Goal: Task Accomplishment & Management: Use online tool/utility

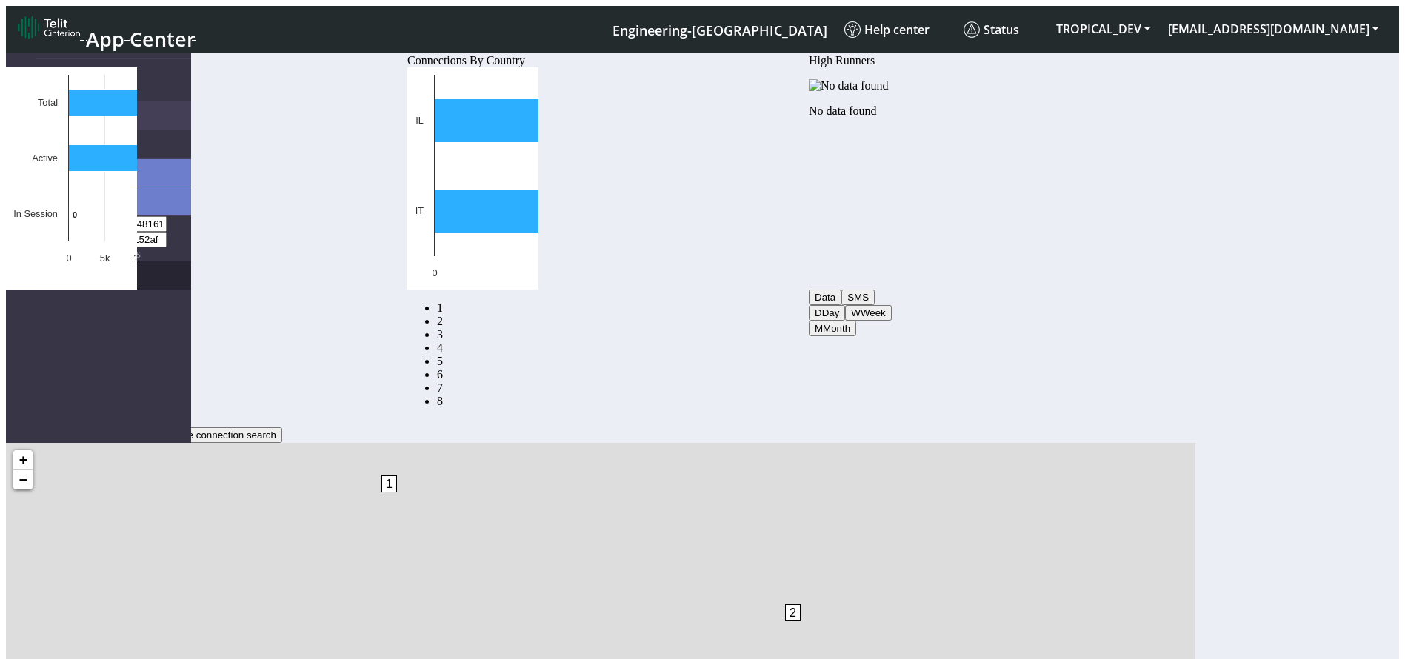
click at [54, 261] on link "eUICCs" at bounding box center [114, 275] width 156 height 28
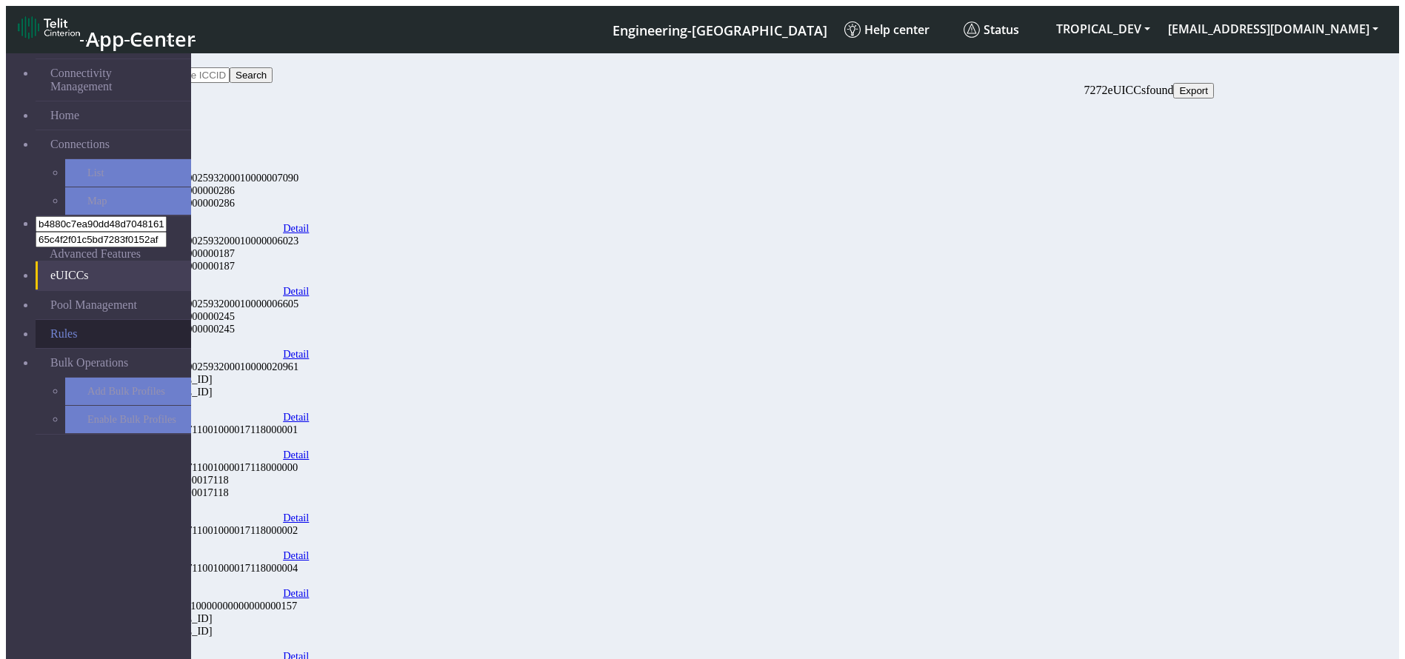
click at [56, 320] on link "Rules" at bounding box center [114, 334] width 156 height 28
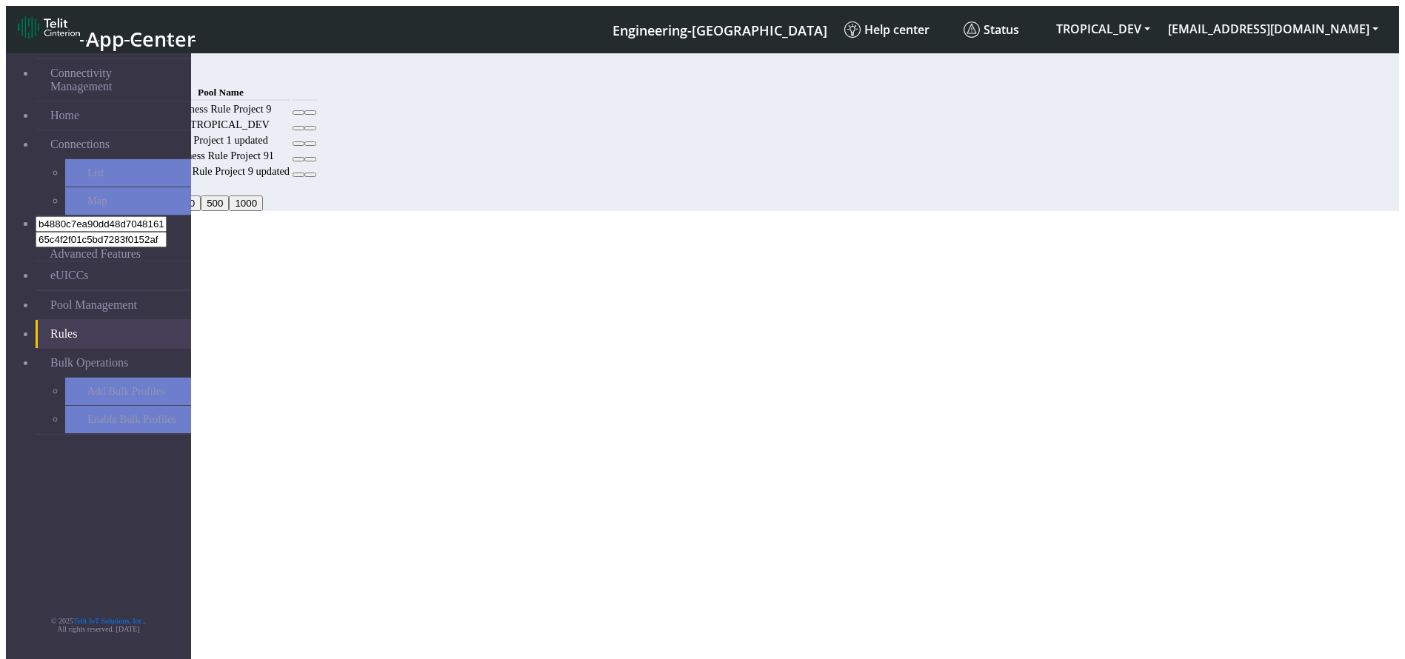
click at [317, 116] on td at bounding box center [304, 109] width 25 height 14
click at [298, 113] on icon at bounding box center [298, 113] width 0 height 0
drag, startPoint x: 1227, startPoint y: 145, endPoint x: 872, endPoint y: 101, distance: 357.6
click at [298, 113] on icon at bounding box center [298, 113] width 0 height 0
click at [290, 101] on th "Pool Name" at bounding box center [220, 92] width 139 height 16
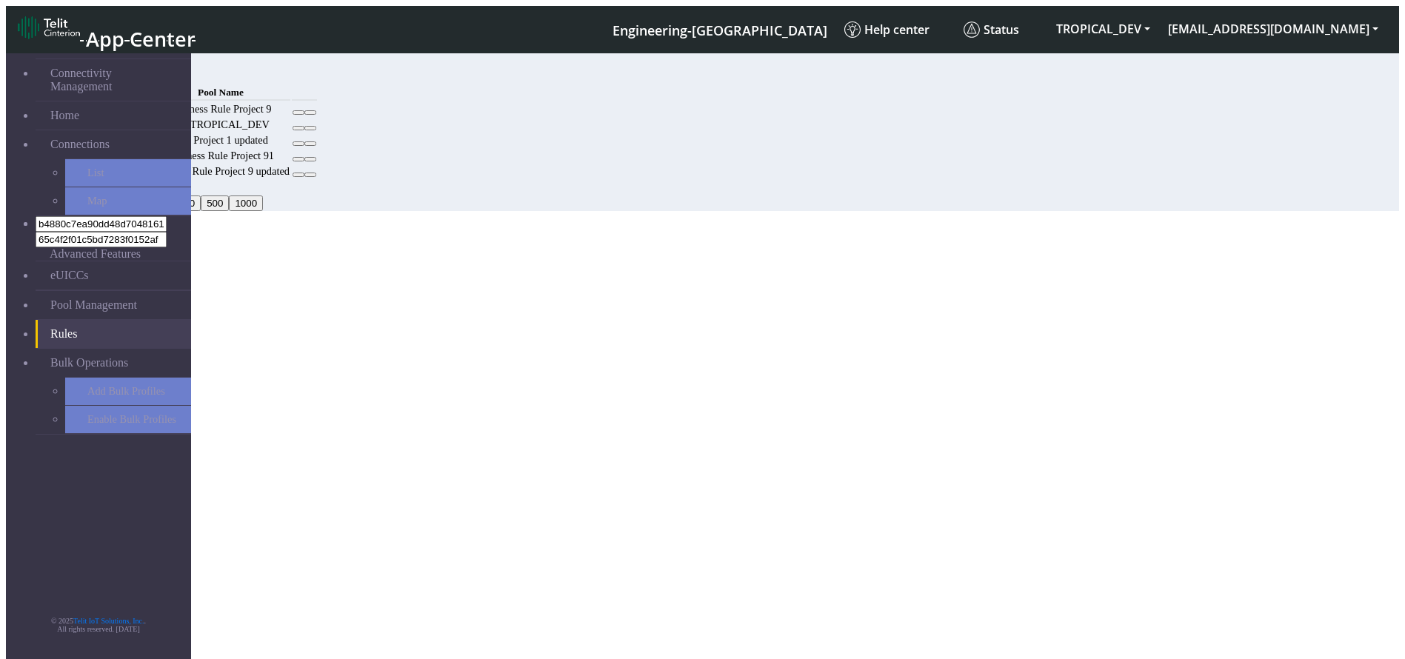
click at [304, 115] on button at bounding box center [299, 112] width 12 height 4
click at [316, 115] on button at bounding box center [310, 112] width 12 height 4
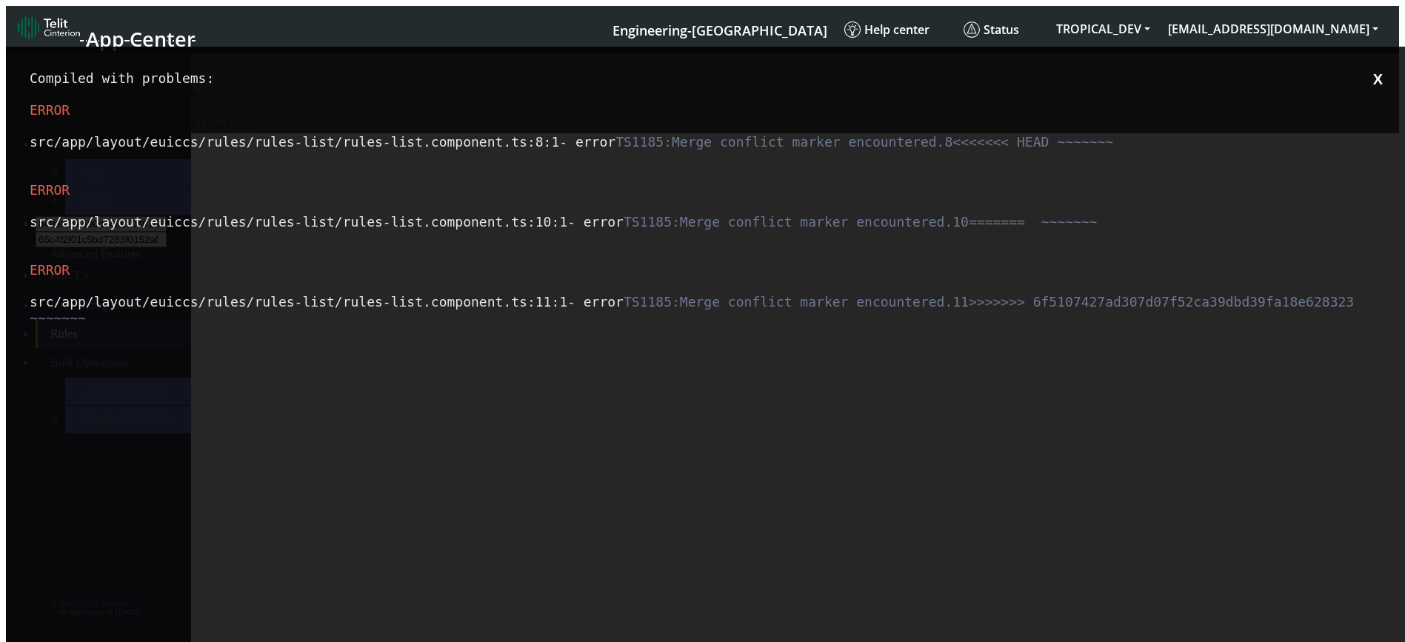
click at [1387, 81] on button "X" at bounding box center [1378, 79] width 19 height 19
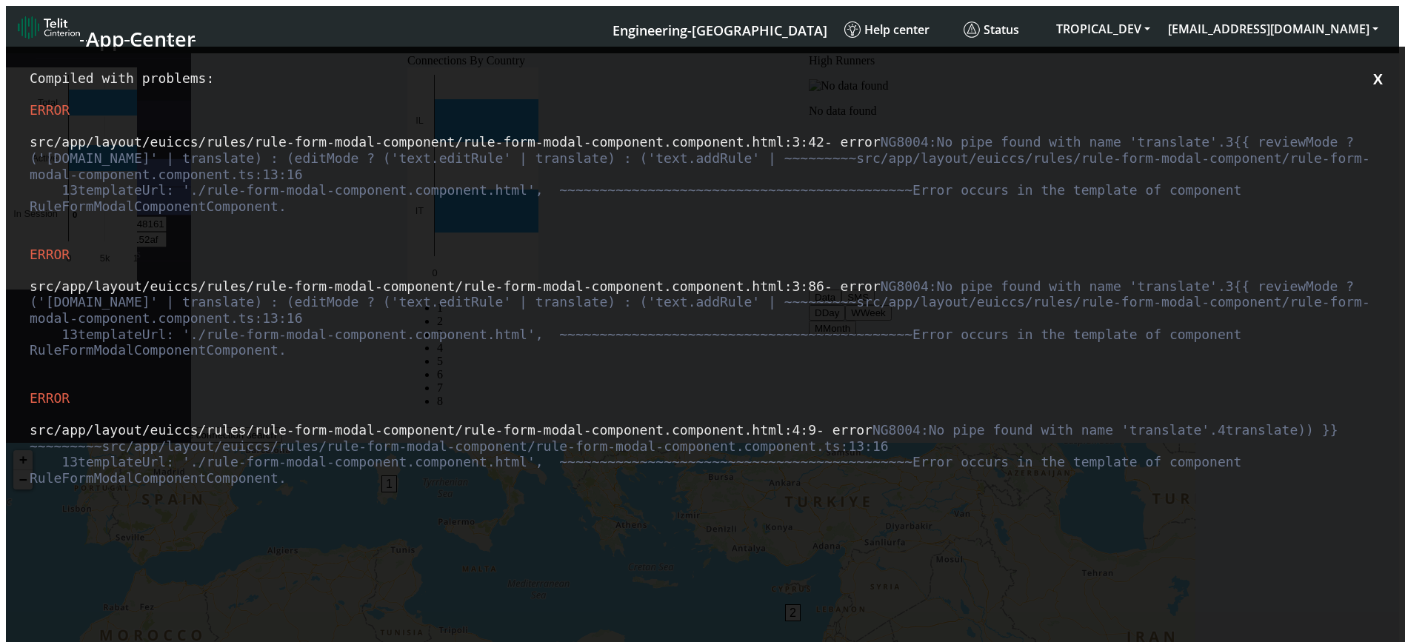
click at [1375, 70] on button "X" at bounding box center [1378, 79] width 19 height 19
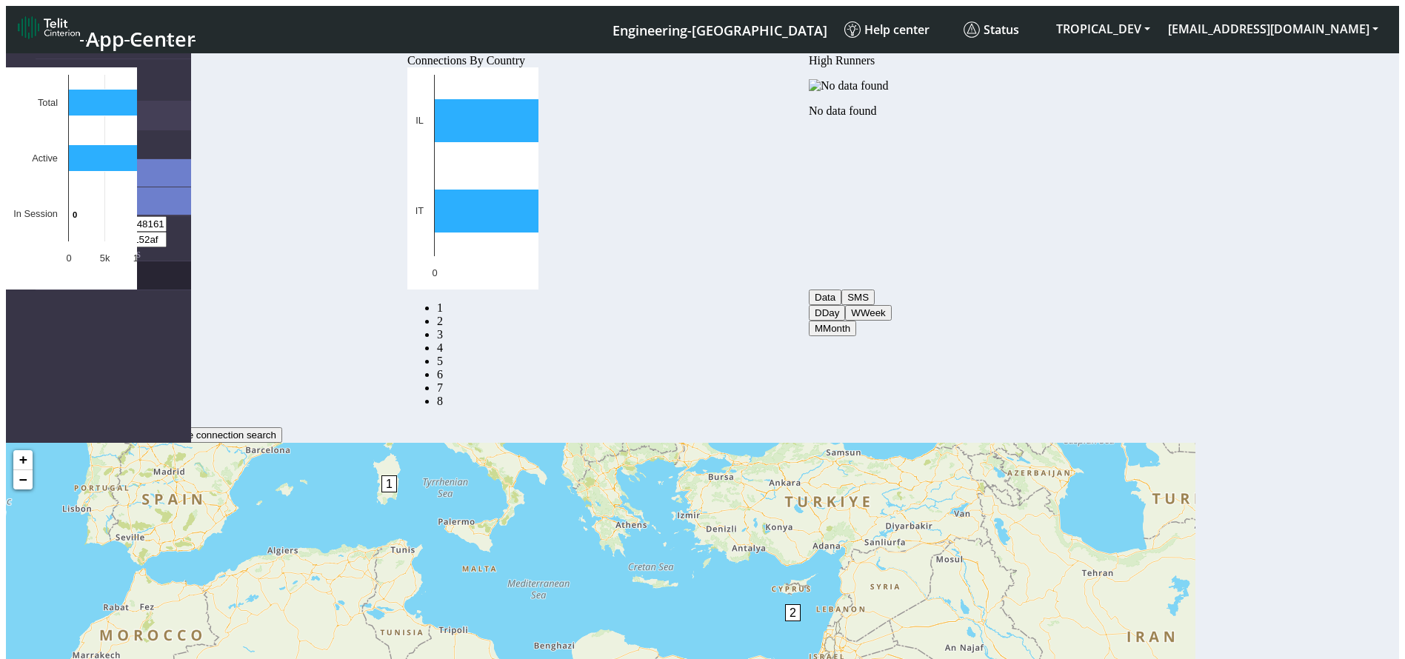
click at [41, 261] on link "eUICCs" at bounding box center [114, 275] width 156 height 28
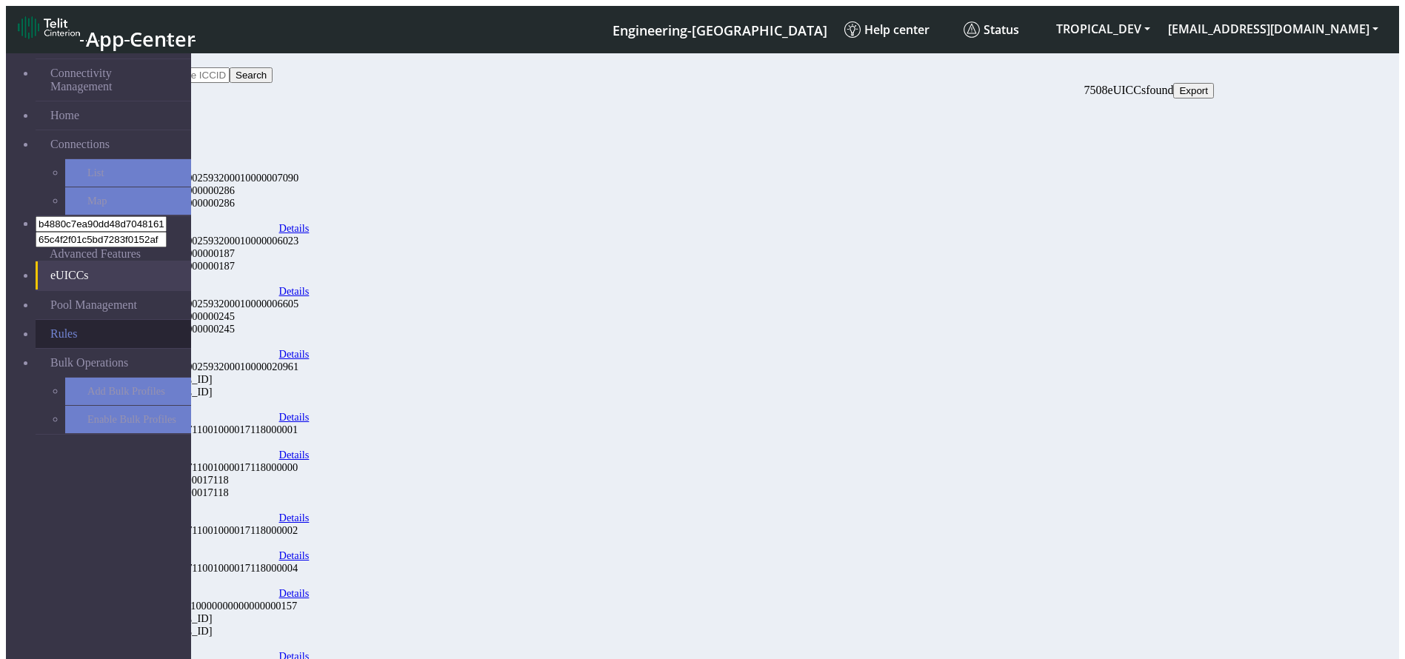
click at [91, 320] on link "Rules" at bounding box center [114, 334] width 156 height 28
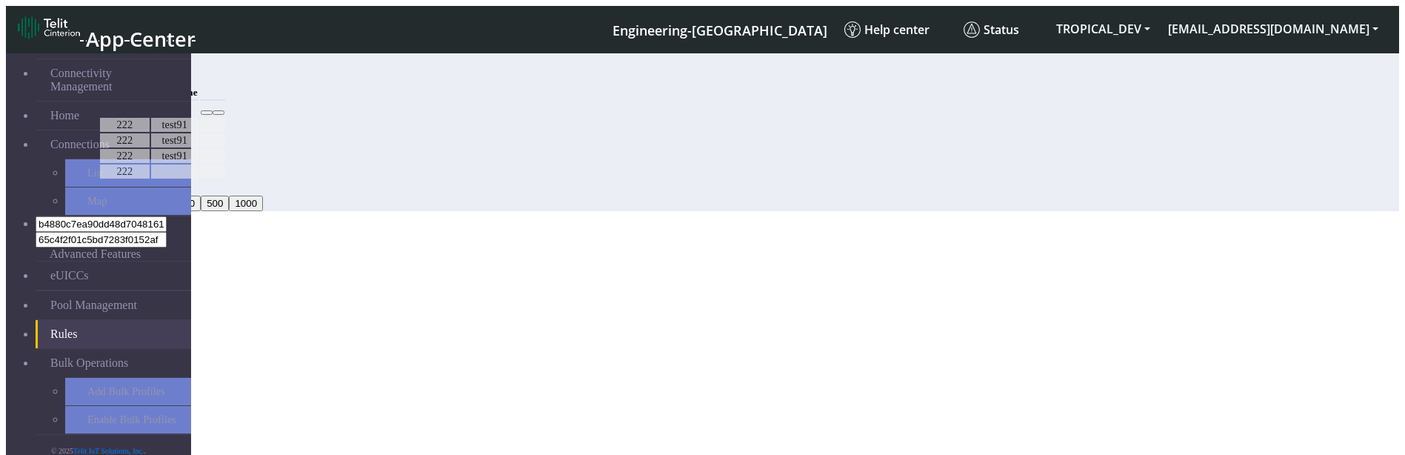
click at [213, 115] on button at bounding box center [207, 112] width 12 height 4
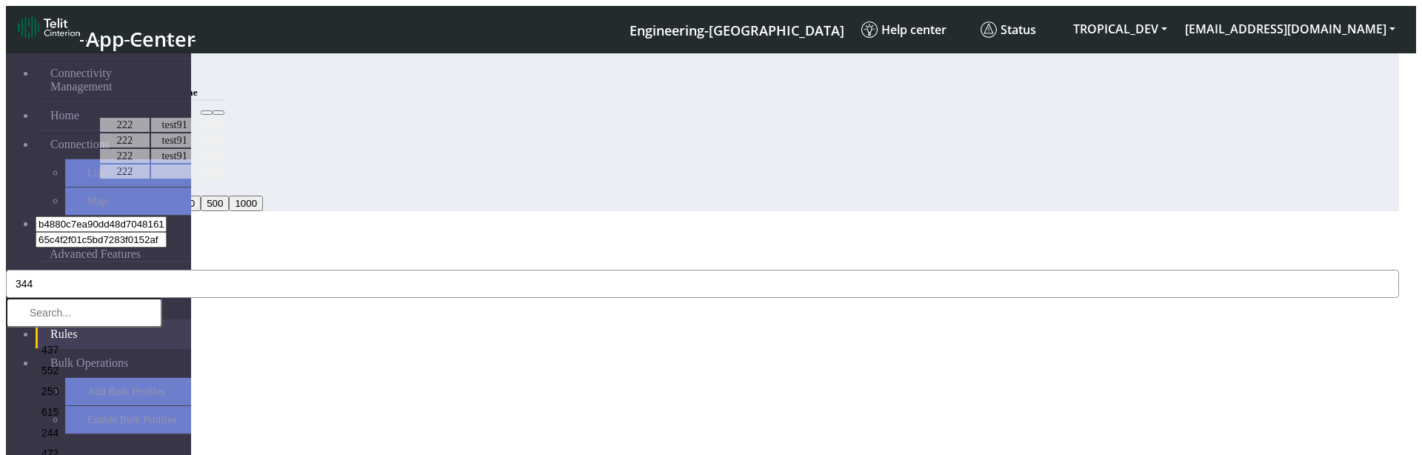
click at [733, 270] on button "344" at bounding box center [702, 284] width 1393 height 28
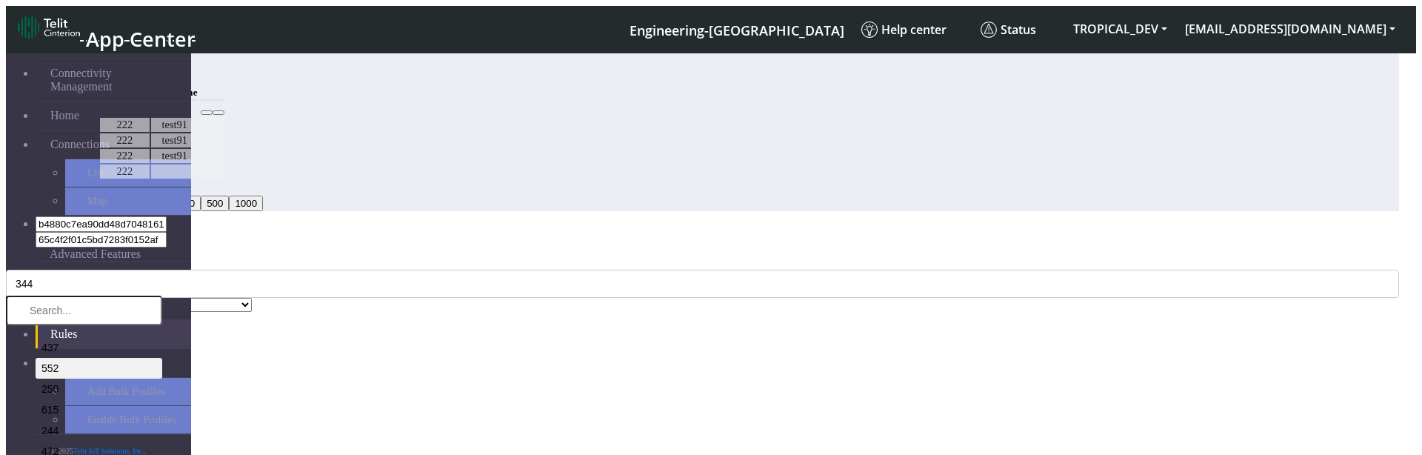
click at [162, 358] on li "552" at bounding box center [99, 368] width 127 height 21
click at [715, 256] on div "MCC Code * 344, 552 437 552 250 615 244 472 620 290 645 654 348 352 310 311 425…" at bounding box center [702, 276] width 1393 height 41
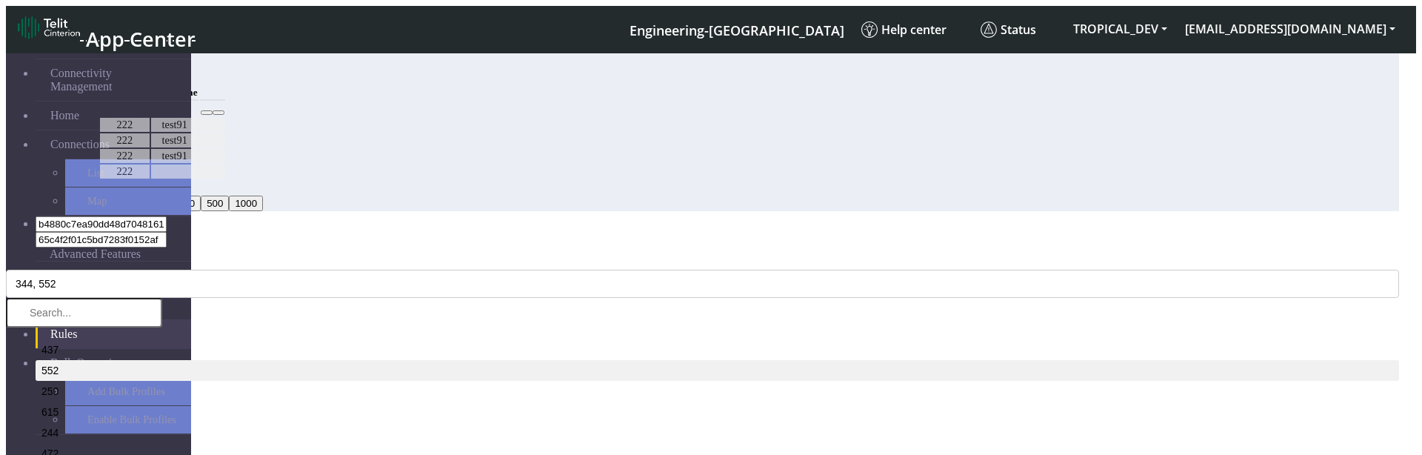
select select "1: Object"
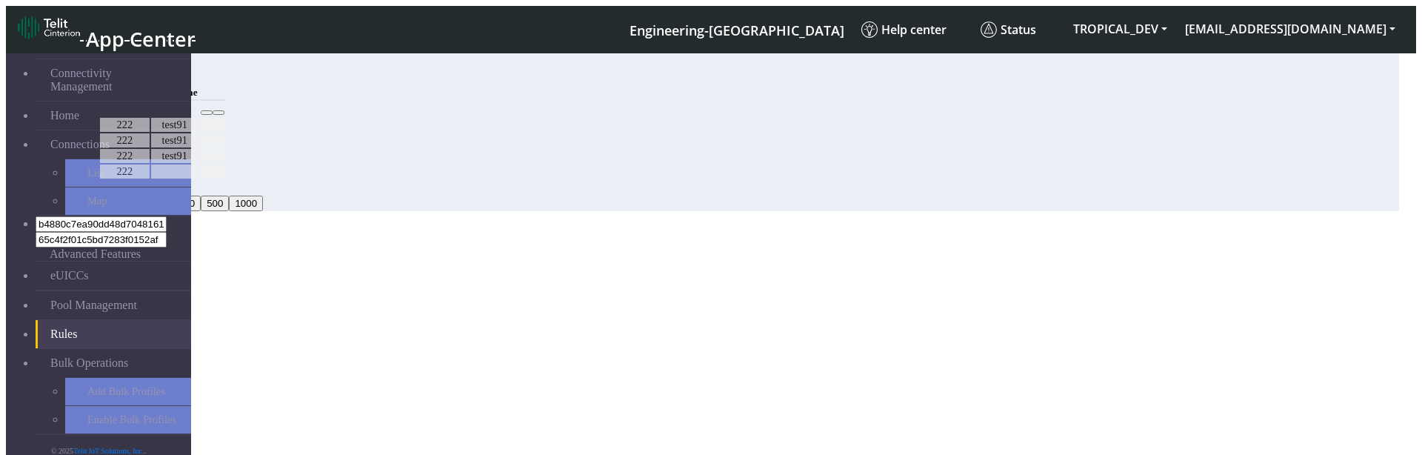
click at [74, 384] on button "Save" at bounding box center [57, 392] width 34 height 16
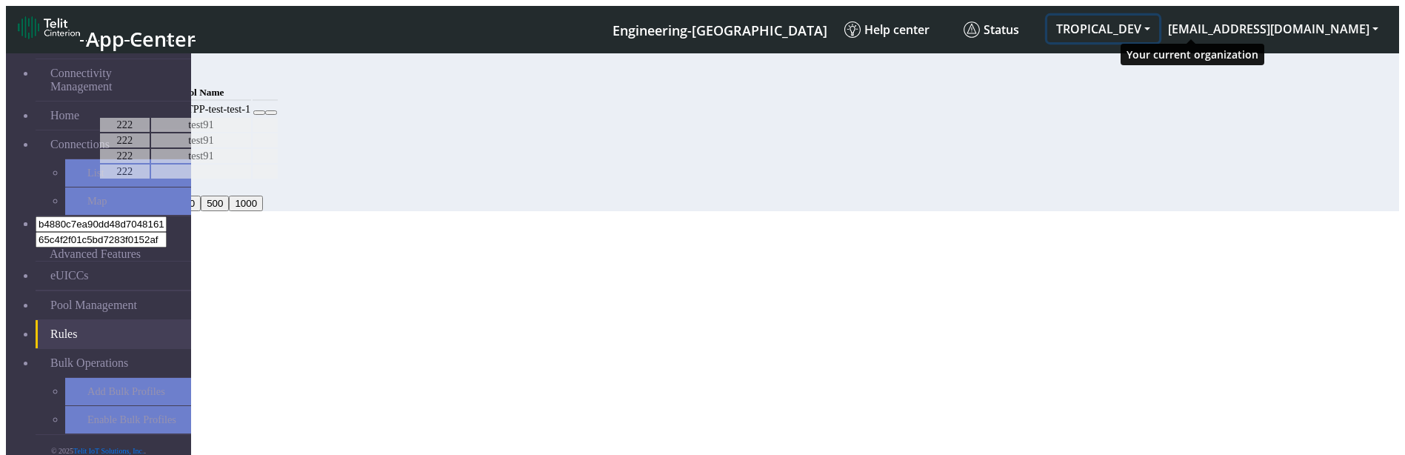
click at [1159, 27] on button "TROPICAL_DEV" at bounding box center [1103, 29] width 112 height 27
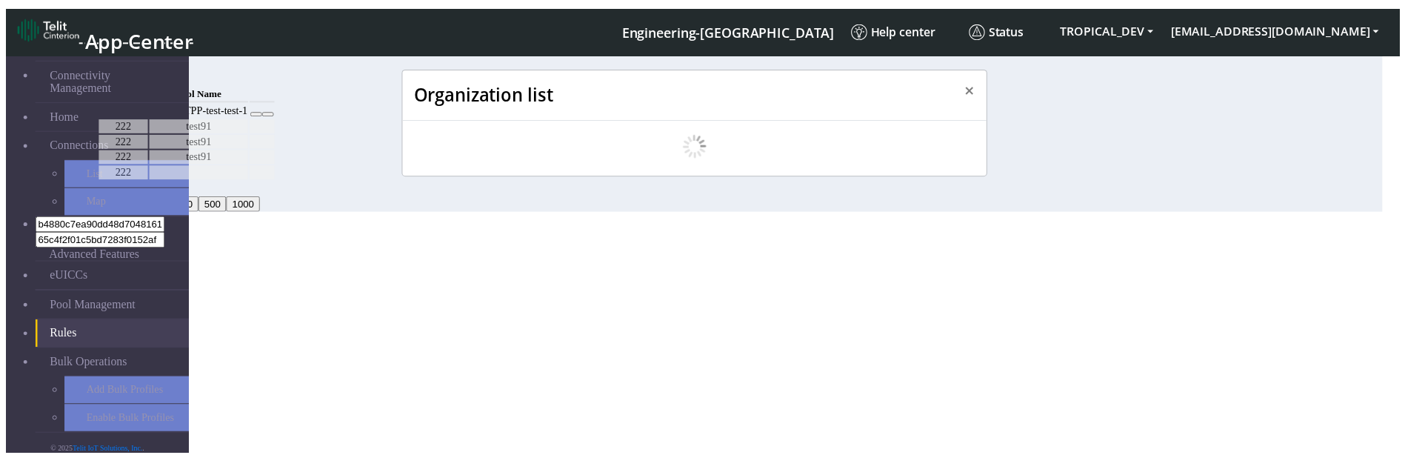
scroll to position [5, 0]
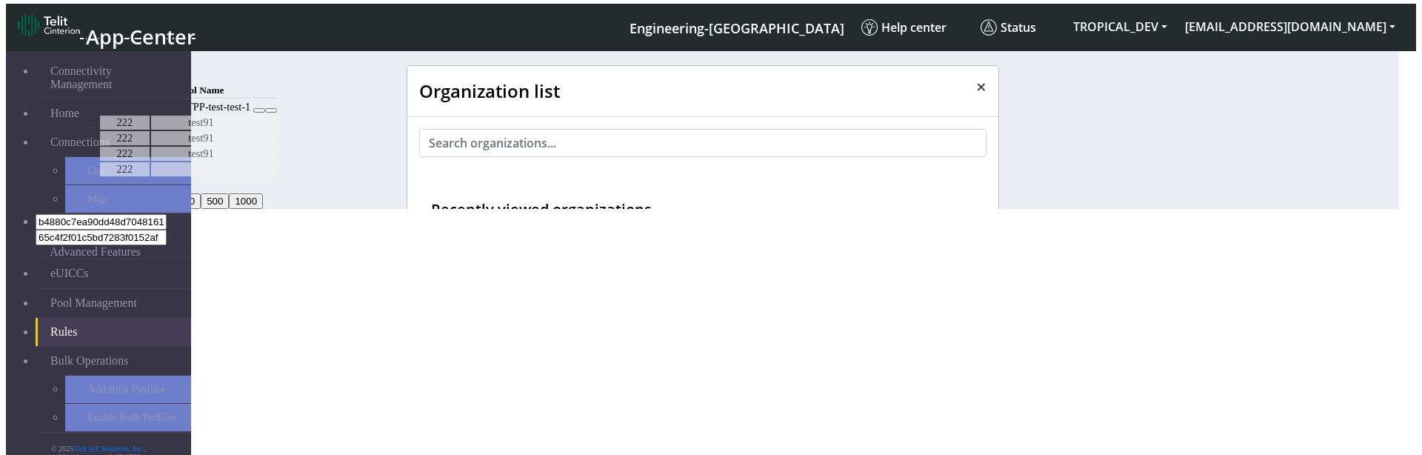
click at [979, 81] on button "×" at bounding box center [981, 86] width 34 height 41
